Goal: Task Accomplishment & Management: Manage account settings

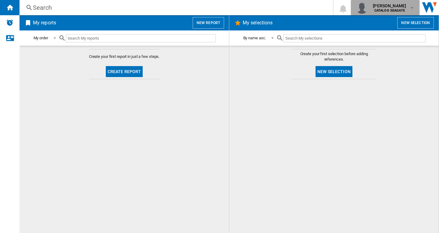
click at [390, 9] on b "CATALOG SEAGATE" at bounding box center [389, 11] width 30 height 4
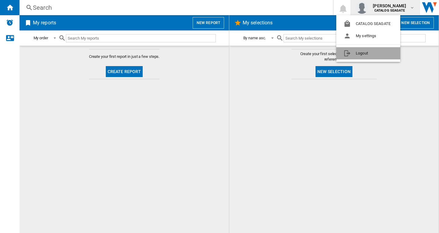
click at [388, 53] on button "Logout" at bounding box center [368, 53] width 64 height 12
